Goal: Task Accomplishment & Management: Manage account settings

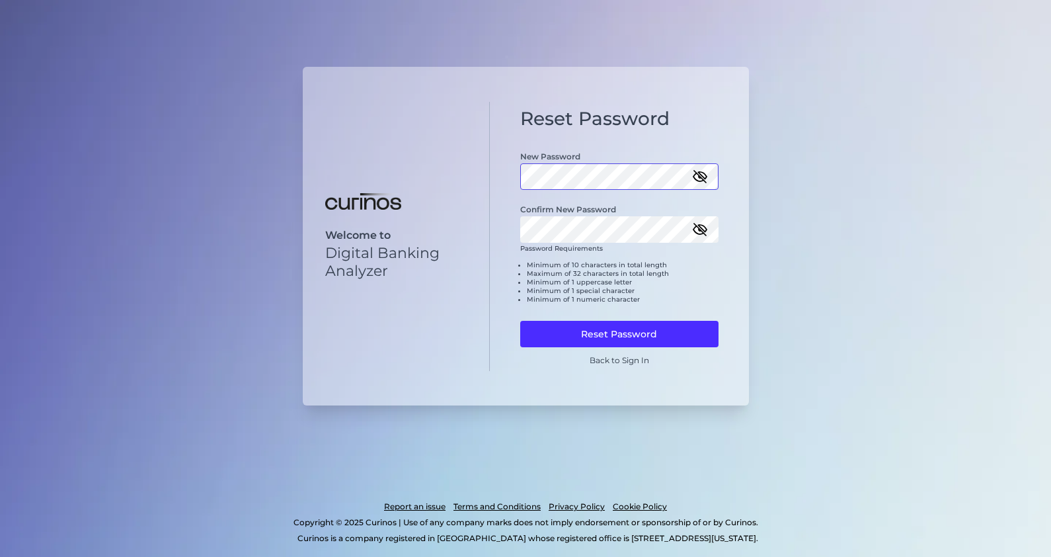
click at [499, 167] on div "Reset Password New Password Confirm New Password Password Requirements Minimum …" at bounding box center [619, 237] width 259 height 270
click at [469, 233] on div "Welcome to Digital Banking Analyzer Reset Password New Password Confirm New Pas…" at bounding box center [526, 236] width 446 height 339
click at [628, 340] on button "Reset Password" at bounding box center [619, 334] width 198 height 26
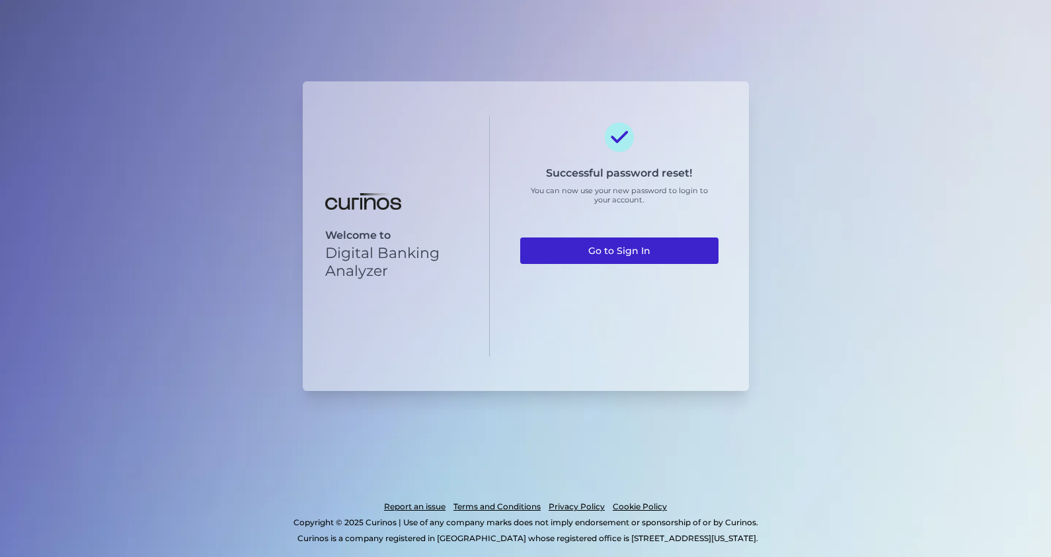
click at [627, 250] on link "Go to Sign In" at bounding box center [619, 250] width 198 height 26
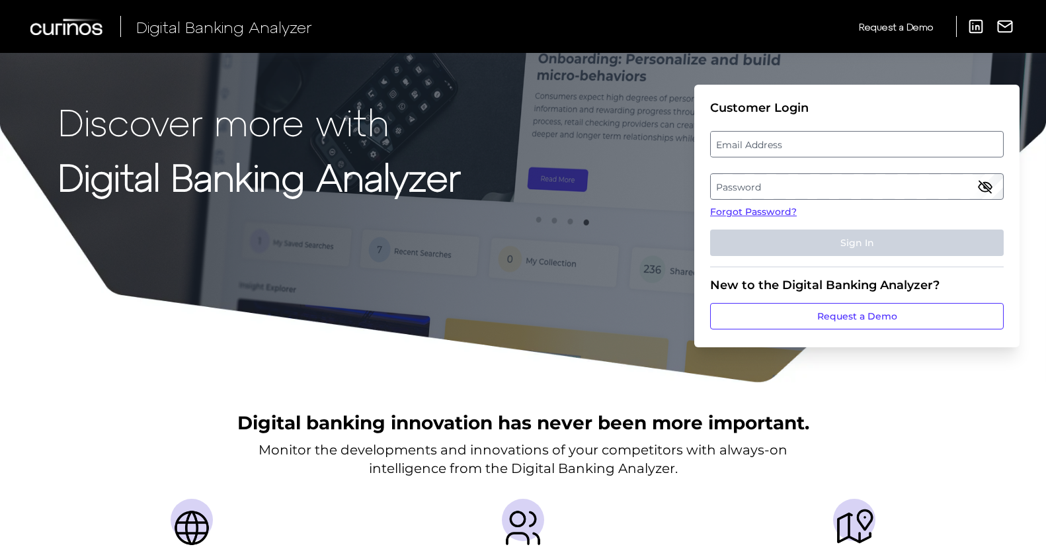
click at [766, 145] on label "Email Address" at bounding box center [857, 144] width 292 height 24
click at [766, 145] on input "email" at bounding box center [857, 144] width 294 height 26
type input "[PERSON_NAME][EMAIL_ADDRESS][PERSON_NAME][DOMAIN_NAME]"
click at [771, 186] on label "Password" at bounding box center [857, 187] width 292 height 24
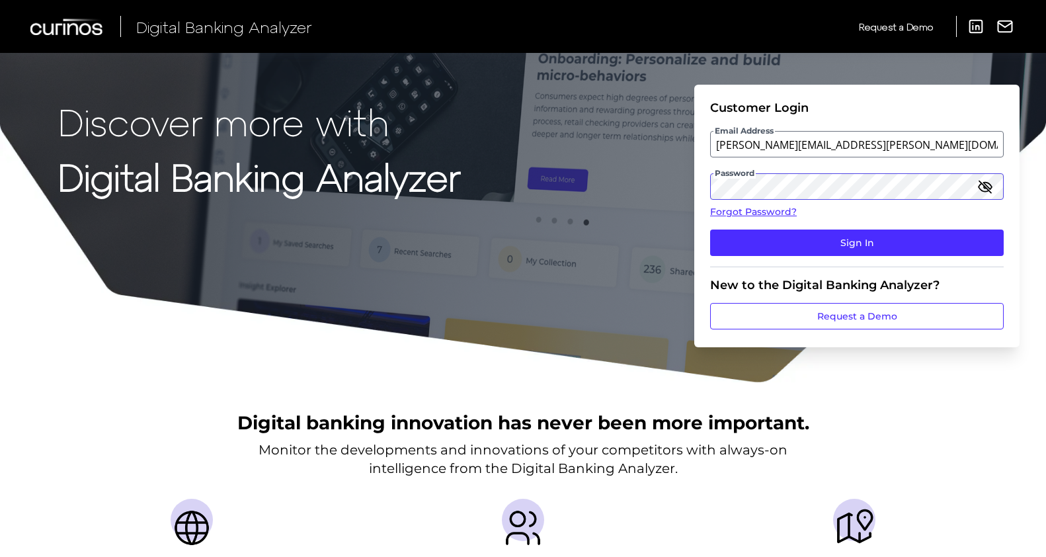
click at [710, 229] on button "Sign In" at bounding box center [857, 242] width 294 height 26
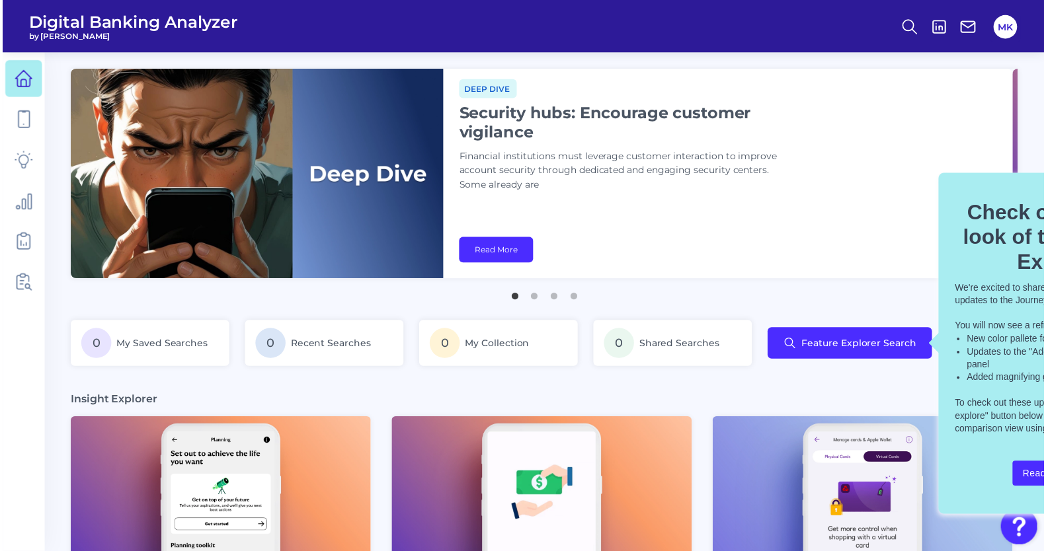
scroll to position [0, 138]
